Goal: Task Accomplishment & Management: Complete application form

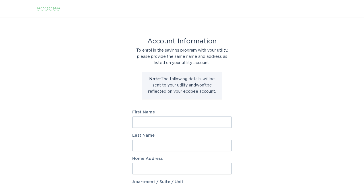
click at [205, 124] on input "First Name" at bounding box center [181, 122] width 99 height 11
type input "[PERSON_NAME]"
click at [204, 148] on input "Last Name" at bounding box center [181, 145] width 99 height 11
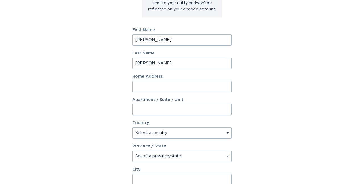
scroll to position [91, 0]
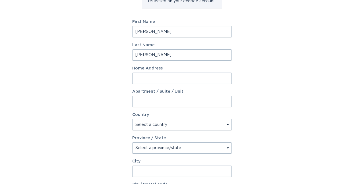
type input "[PERSON_NAME]"
click at [209, 78] on input "Home Address" at bounding box center [181, 78] width 99 height 11
type input "65 Tacoma Cir"
click at [200, 125] on select "Select a country Canada USA" at bounding box center [181, 124] width 99 height 11
select select "US"
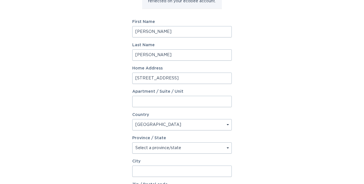
click at [193, 148] on select "Select a province/state Alabama Alaska American Samoa Arizona Arkansas Californ…" at bounding box center [181, 148] width 99 height 11
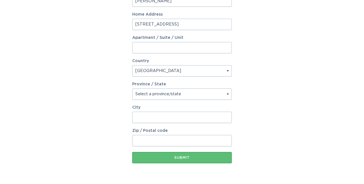
scroll to position [161, 0]
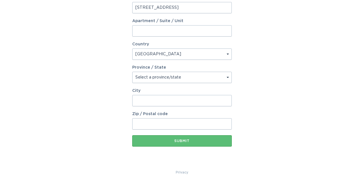
click at [211, 76] on select "Select a province/state Alabama Alaska American Samoa Arizona Arkansas Californ…" at bounding box center [181, 77] width 99 height 11
select select "NC"
click at [178, 101] on input "City" at bounding box center [181, 100] width 99 height 11
type input "Asheville"
click at [181, 127] on input "Zip / Postal code" at bounding box center [181, 124] width 99 height 11
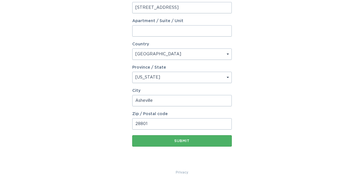
type input "28801"
click at [186, 144] on button "Submit" at bounding box center [181, 141] width 99 height 11
